Goal: Task Accomplishment & Management: Use online tool/utility

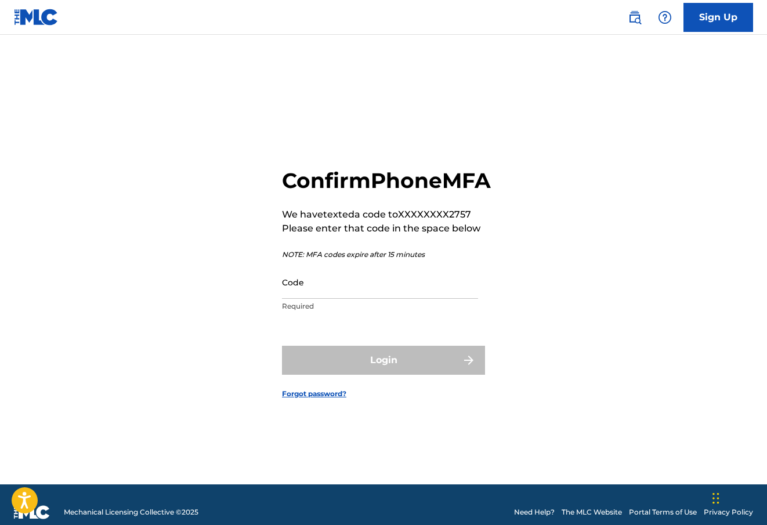
click at [419, 299] on input "Code" at bounding box center [380, 282] width 196 height 33
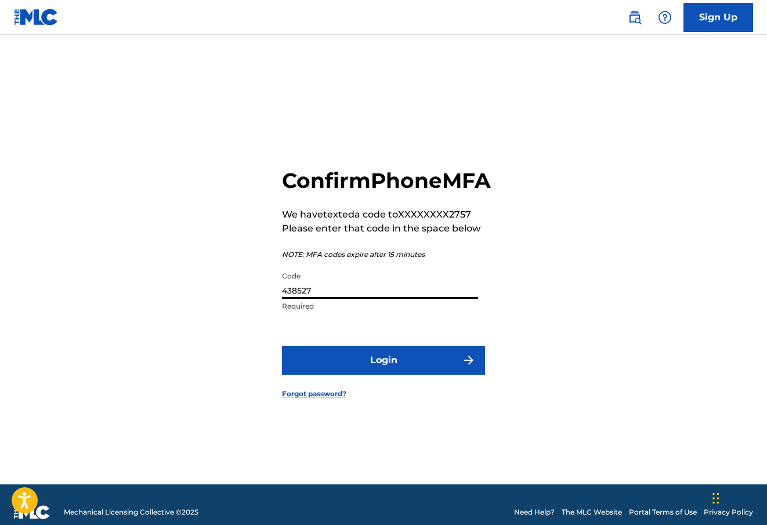
type input "438527"
click at [384, 373] on button "Login" at bounding box center [383, 360] width 203 height 29
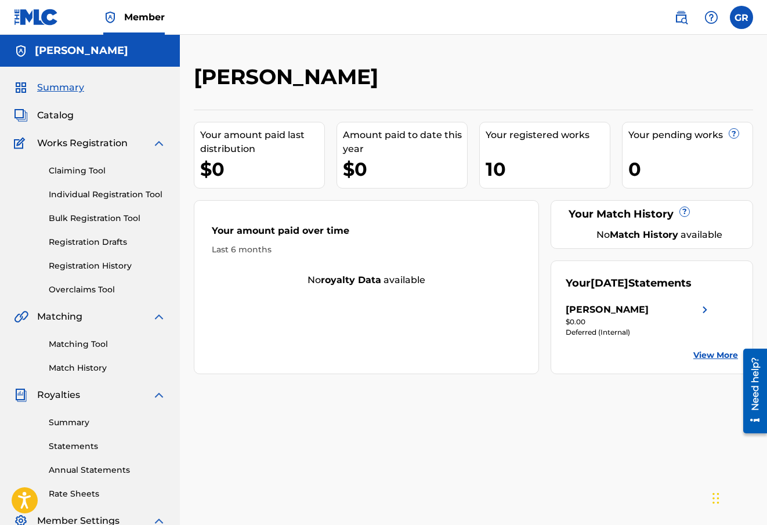
click at [88, 423] on link "Summary" at bounding box center [107, 423] width 117 height 12
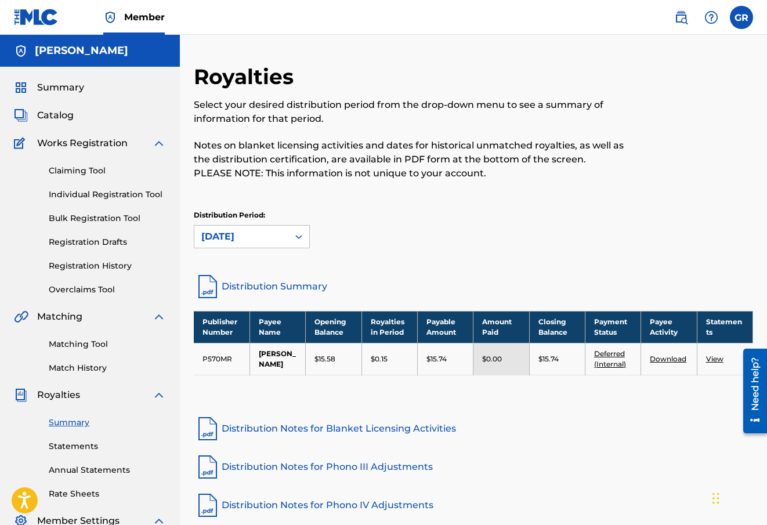
click at [96, 172] on link "Claiming Tool" at bounding box center [107, 171] width 117 height 12
